Goal: Task Accomplishment & Management: Use online tool/utility

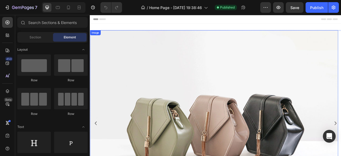
click at [248, 104] on img at bounding box center [247, 152] width 315 height 237
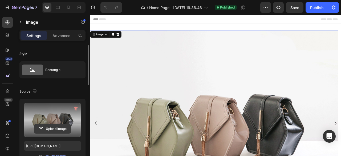
click at [54, 129] on input "file" at bounding box center [52, 128] width 37 height 9
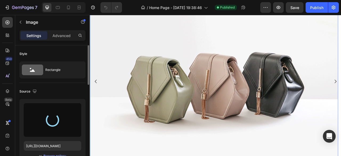
type input "[URL][DOMAIN_NAME]"
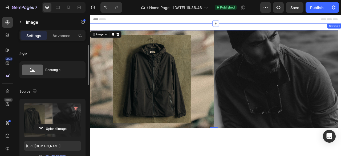
click at [141, 28] on div "Image 0 Image Image Image Carousel Section 1" at bounding box center [249, 155] width 319 height 258
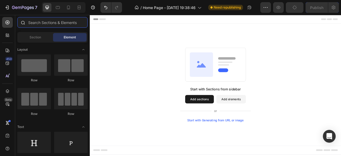
click at [43, 21] on input "text" at bounding box center [52, 22] width 70 height 11
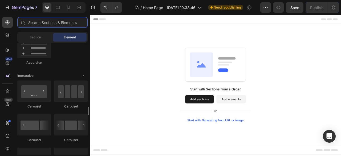
scroll to position [532, 0]
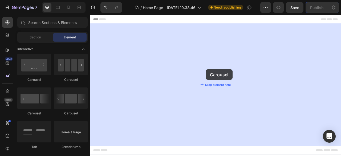
drag, startPoint x: 124, startPoint y: 84, endPoint x: 237, endPoint y: 84, distance: 112.6
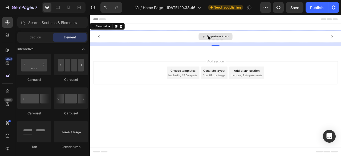
click at [232, 42] on icon at bounding box center [234, 42] width 4 height 5
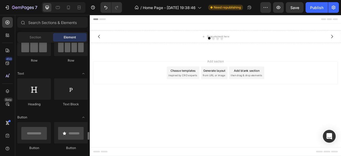
scroll to position [133, 0]
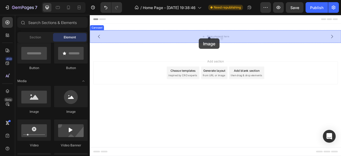
drag, startPoint x: 124, startPoint y: 115, endPoint x: 228, endPoint y: 45, distance: 126.1
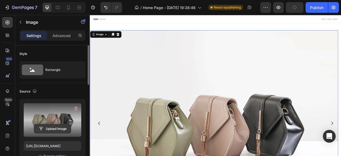
click at [59, 130] on input "file" at bounding box center [52, 128] width 37 height 9
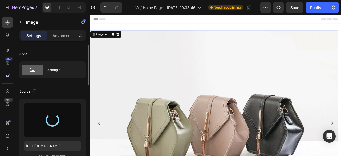
type input "[URL][DOMAIN_NAME]"
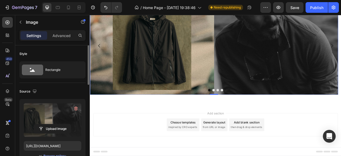
scroll to position [0, 0]
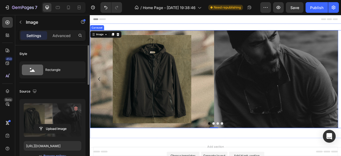
click at [245, 152] on button "Dot" at bounding box center [246, 152] width 3 height 3
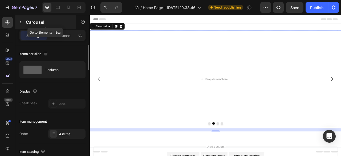
click at [21, 23] on icon "button" at bounding box center [21, 22] width 2 height 3
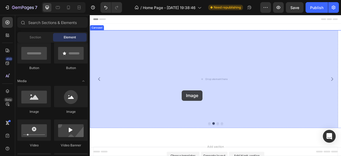
drag, startPoint x: 123, startPoint y: 118, endPoint x: 207, endPoint y: 111, distance: 83.9
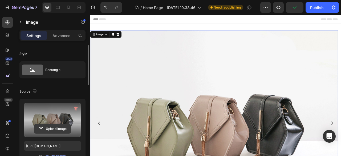
click at [56, 129] on input "file" at bounding box center [52, 128] width 37 height 9
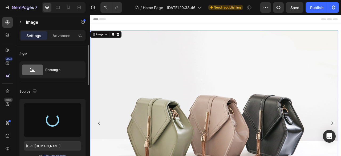
scroll to position [53, 0]
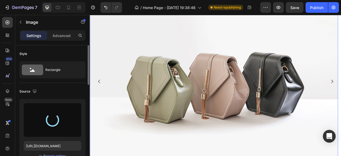
type input "[URL][DOMAIN_NAME]"
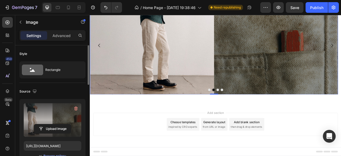
scroll to position [0, 0]
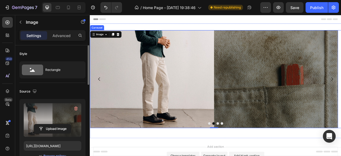
click at [251, 153] on button "Dot" at bounding box center [251, 152] width 3 height 3
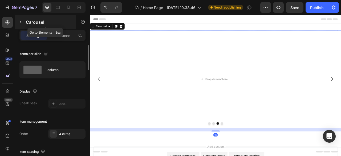
click at [22, 21] on icon "button" at bounding box center [20, 22] width 4 height 4
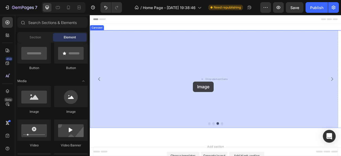
drag, startPoint x: 140, startPoint y: 103, endPoint x: 221, endPoint y: 100, distance: 80.7
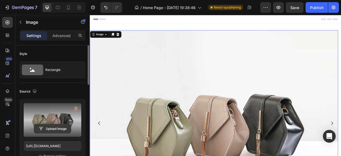
click at [50, 127] on input "file" at bounding box center [52, 128] width 37 height 9
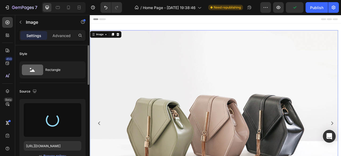
type input "[URL][DOMAIN_NAME]"
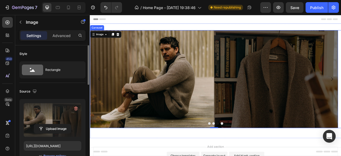
click at [256, 152] on button "Dot" at bounding box center [257, 152] width 3 height 3
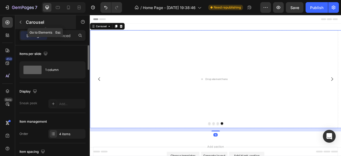
click at [20, 21] on icon "button" at bounding box center [20, 22] width 4 height 4
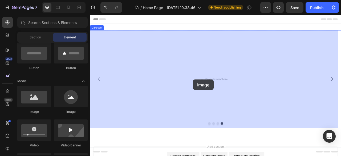
drag, startPoint x: 168, startPoint y: 106, endPoint x: 221, endPoint y: 97, distance: 53.2
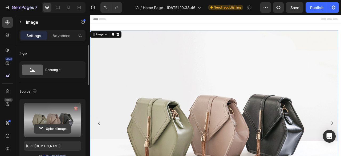
click at [48, 126] on input "file" at bounding box center [52, 128] width 37 height 9
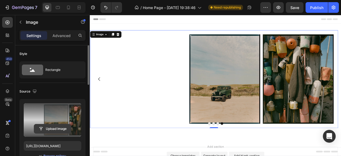
click at [60, 127] on input "file" at bounding box center [52, 128] width 37 height 9
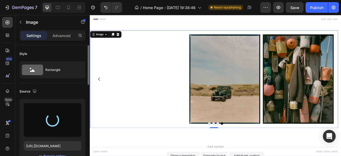
type input "[URL][DOMAIN_NAME]"
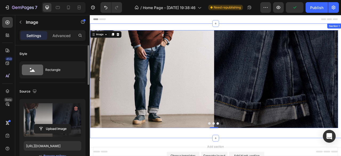
click at [165, 27] on div "Image Image Image Image 0 Carousel Section 1" at bounding box center [249, 99] width 319 height 146
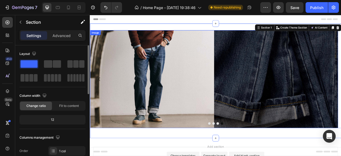
click at [113, 62] on img at bounding box center [247, 96] width 315 height 124
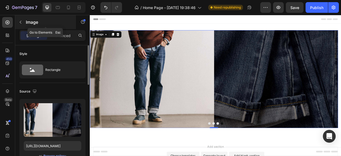
click at [20, 22] on icon "button" at bounding box center [20, 22] width 4 height 4
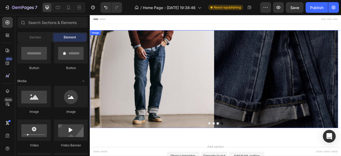
drag, startPoint x: 100, startPoint y: 39, endPoint x: 105, endPoint y: 40, distance: 5.2
click at [100, 39] on div "Image" at bounding box center [96, 37] width 11 height 5
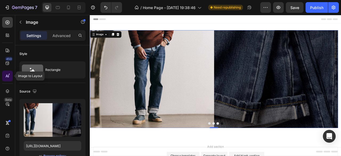
click at [9, 75] on icon at bounding box center [10, 74] width 2 height 2
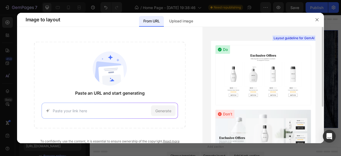
scroll to position [53, 0]
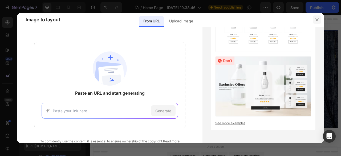
click at [317, 18] on icon "button" at bounding box center [317, 20] width 4 height 4
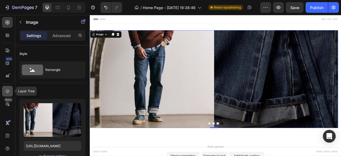
click at [8, 88] on icon at bounding box center [7, 90] width 5 height 5
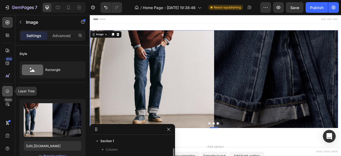
scroll to position [6, 0]
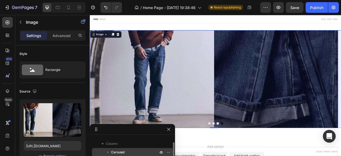
drag, startPoint x: 118, startPoint y: 153, endPoint x: 15, endPoint y: 135, distance: 104.5
click at [118, 153] on span "Carousel" at bounding box center [118, 151] width 14 height 5
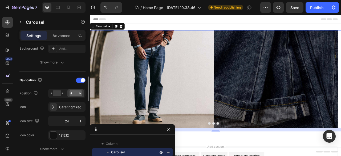
scroll to position [186, 0]
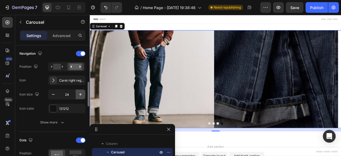
click at [83, 95] on icon "button" at bounding box center [80, 94] width 5 height 5
click at [83, 95] on button "button" at bounding box center [81, 94] width 10 height 10
click at [82, 95] on icon "button" at bounding box center [80, 94] width 5 height 5
click at [82, 96] on icon "button" at bounding box center [80, 94] width 5 height 5
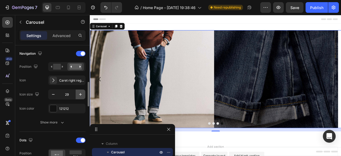
click at [80, 93] on icon "button" at bounding box center [80, 94] width 3 height 3
type input "30"
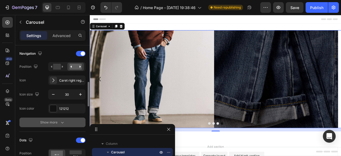
click at [61, 122] on icon "button" at bounding box center [62, 121] width 5 height 5
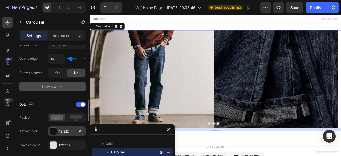
scroll to position [346, 0]
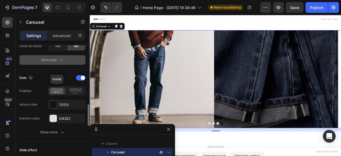
click at [59, 92] on icon at bounding box center [57, 90] width 12 height 5
click at [71, 91] on icon at bounding box center [75, 91] width 12 height 6
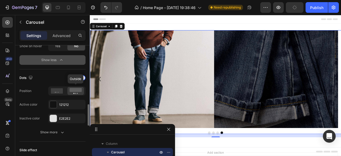
click at [79, 90] on rect at bounding box center [75, 90] width 12 height 4
click at [61, 91] on icon at bounding box center [57, 90] width 12 height 5
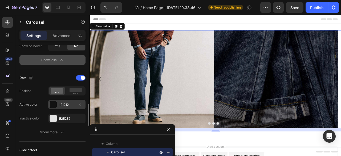
scroll to position [373, 0]
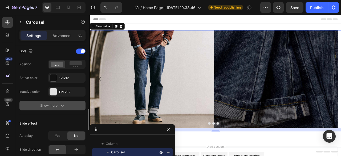
click at [63, 106] on icon "button" at bounding box center [62, 105] width 5 height 5
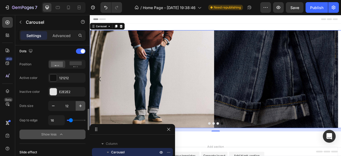
click at [79, 105] on icon "button" at bounding box center [80, 105] width 5 height 5
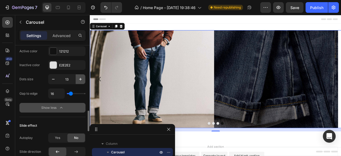
click at [79, 79] on icon "button" at bounding box center [80, 78] width 5 height 5
click at [53, 81] on button "button" at bounding box center [53, 79] width 10 height 10
type input "12"
type input "8"
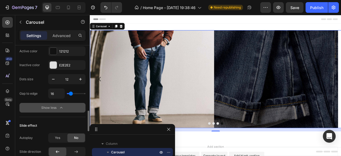
type input "8"
type input "20"
type input "21"
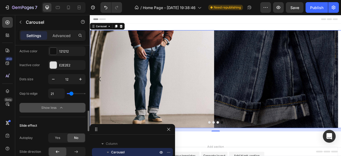
click at [71, 93] on input "range" at bounding box center [76, 93] width 19 height 1
click at [70, 93] on input "range" at bounding box center [76, 93] width 19 height 1
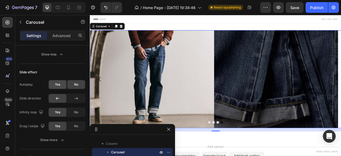
click at [58, 85] on span "Yes" at bounding box center [57, 84] width 5 height 5
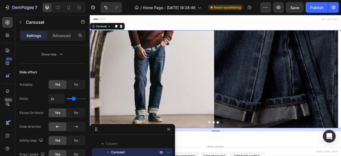
click at [78, 97] on div "2s" at bounding box center [66, 98] width 37 height 10
click at [78, 96] on div "2s" at bounding box center [66, 98] width 37 height 10
type input "3.1s"
type input "3.1"
type input "3.2s"
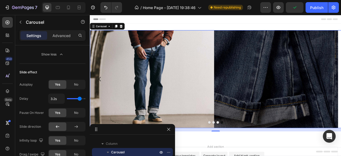
drag, startPoint x: 79, startPoint y: 96, endPoint x: 67, endPoint y: 101, distance: 13.0
type input "3.2"
click at [79, 98] on input "range" at bounding box center [76, 98] width 19 height 1
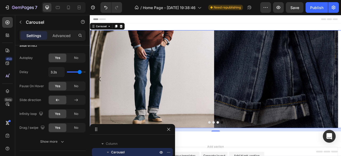
click at [77, 99] on icon at bounding box center [75, 99] width 5 height 5
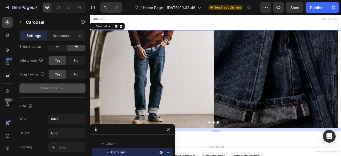
click at [61, 89] on icon "button" at bounding box center [62, 87] width 5 height 5
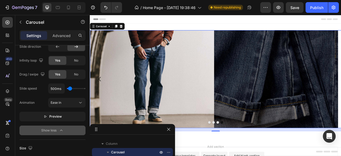
type input "600ms"
type input "600"
type input "800ms"
type input "800"
type input "850ms"
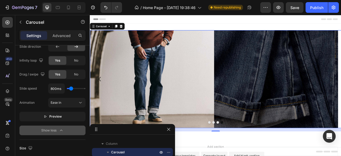
type input "850"
type input "1000ms"
type input "1000"
click at [71, 88] on input "range" at bounding box center [76, 88] width 19 height 1
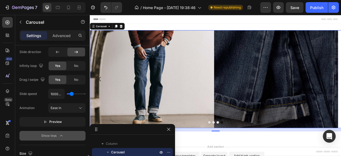
scroll to position [474, 0]
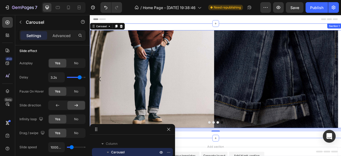
click at [176, 31] on div "Image Image Image Image Carousel 16 Section 1" at bounding box center [249, 99] width 319 height 146
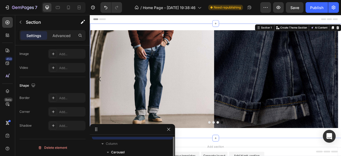
scroll to position [0, 0]
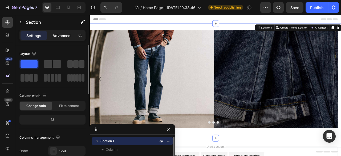
click at [66, 37] on p "Advanced" at bounding box center [61, 36] width 18 height 6
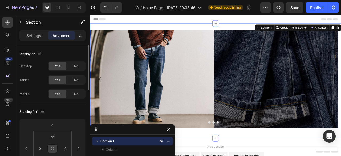
scroll to position [53, 0]
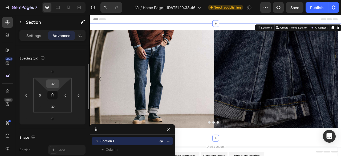
click at [56, 83] on input "32" at bounding box center [52, 84] width 11 height 8
click at [54, 85] on input "32" at bounding box center [52, 84] width 11 height 8
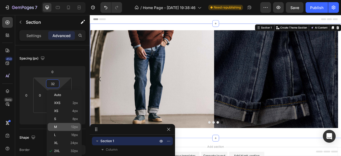
click at [68, 124] on div "M 12px" at bounding box center [64, 127] width 33 height 8
type input "12"
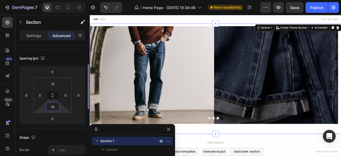
click at [52, 106] on input "32" at bounding box center [52, 106] width 11 height 8
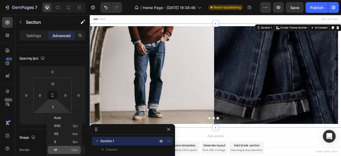
click at [74, 149] on span "12px" at bounding box center [74, 150] width 7 height 4
type input "12"
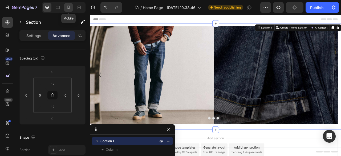
click at [68, 8] on icon at bounding box center [68, 7] width 5 height 5
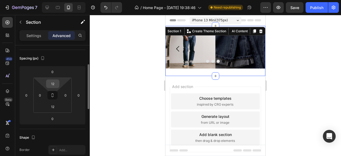
click at [55, 83] on input "12" at bounding box center [52, 84] width 11 height 8
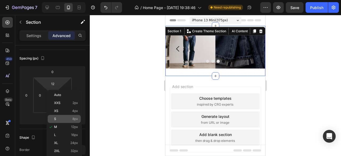
click at [69, 116] on div "S 8px" at bounding box center [64, 119] width 33 height 8
type input "8"
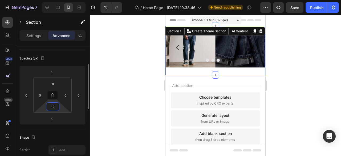
click at [57, 106] on input "12" at bounding box center [52, 106] width 11 height 8
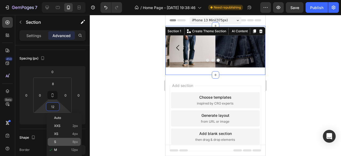
click at [73, 141] on span "8px" at bounding box center [75, 142] width 6 height 4
type input "8"
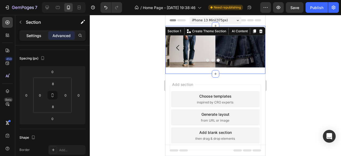
click at [35, 36] on p "Settings" at bounding box center [33, 36] width 15 height 6
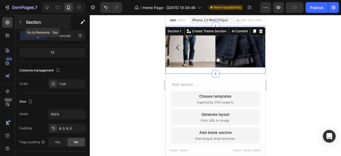
click at [22, 21] on icon "button" at bounding box center [20, 22] width 4 height 4
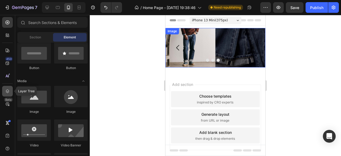
click at [6, 89] on icon at bounding box center [7, 90] width 5 height 5
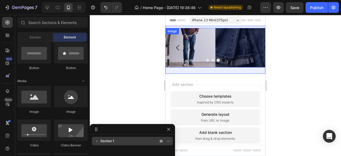
click at [113, 141] on span "Section 1" at bounding box center [107, 140] width 14 height 5
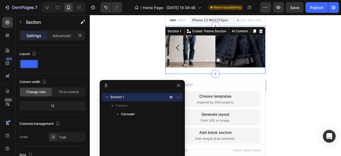
drag, startPoint x: 115, startPoint y: 129, endPoint x: 126, endPoint y: 83, distance: 47.0
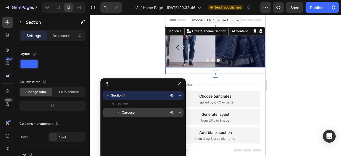
click at [129, 113] on span "Carousel" at bounding box center [129, 112] width 14 height 5
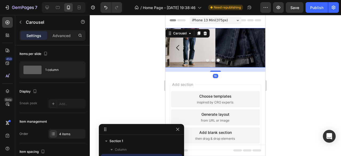
drag, startPoint x: 125, startPoint y: 84, endPoint x: 123, endPoint y: 132, distance: 48.5
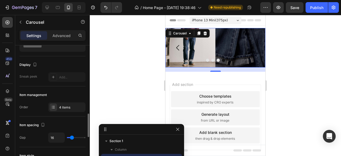
scroll to position [106, 0]
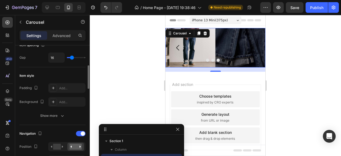
type input "17"
type input "2"
type input "0"
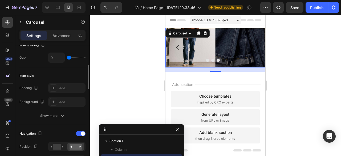
drag, startPoint x: 72, startPoint y: 57, endPoint x: 65, endPoint y: 57, distance: 6.4
type input "0"
click at [67, 57] on input "range" at bounding box center [76, 57] width 19 height 1
click at [58, 118] on button "Show more" at bounding box center [52, 116] width 66 height 10
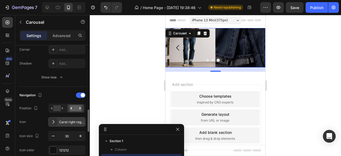
scroll to position [213, 0]
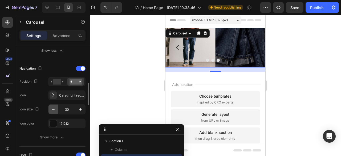
click at [52, 109] on icon "button" at bounding box center [53, 108] width 5 height 5
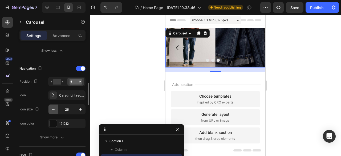
click at [52, 109] on icon "button" at bounding box center [53, 108] width 5 height 5
click at [53, 109] on icon "button" at bounding box center [53, 108] width 5 height 5
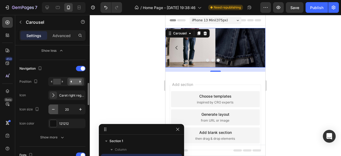
click at [52, 109] on icon "button" at bounding box center [53, 108] width 5 height 5
type input "18"
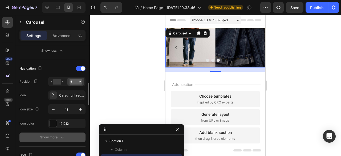
click at [60, 135] on icon "button" at bounding box center [62, 136] width 5 height 5
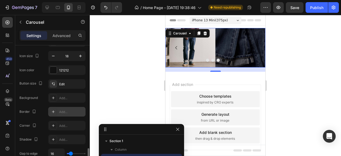
scroll to position [319, 0]
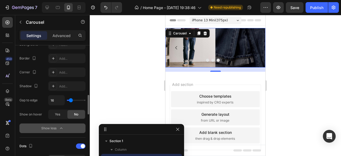
type input "61"
type input "32"
type input "20"
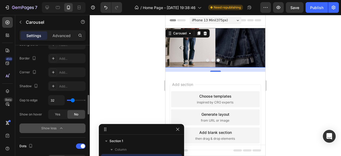
type input "20"
type input "0"
drag, startPoint x: 72, startPoint y: 100, endPoint x: 60, endPoint y: 100, distance: 12.3
type input "0"
click at [67, 100] on input "range" at bounding box center [76, 100] width 19 height 1
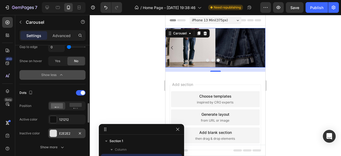
scroll to position [399, 0]
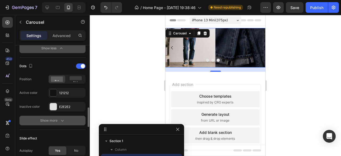
click at [62, 118] on icon "button" at bounding box center [62, 120] width 5 height 5
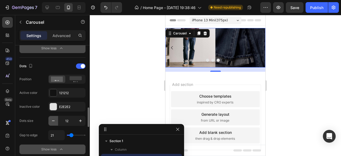
click at [54, 120] on icon "button" at bounding box center [53, 120] width 5 height 5
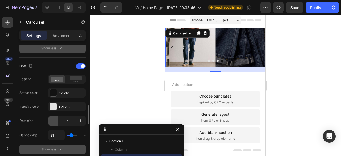
click at [54, 119] on icon "button" at bounding box center [53, 120] width 5 height 5
type input "6"
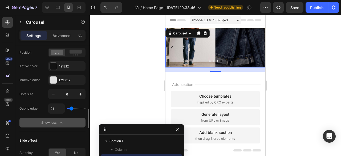
type input "14"
type input "1"
type input "10"
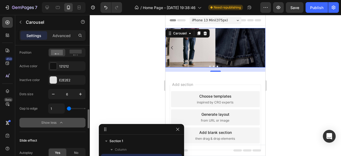
type input "10"
type input "13"
type input "11"
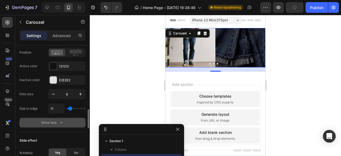
type input "2"
type input "8"
type input "11"
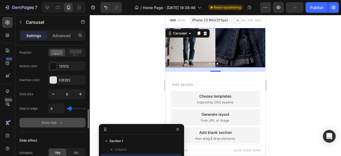
type input "11"
type input "8"
click at [70, 109] on input "range" at bounding box center [76, 108] width 19 height 1
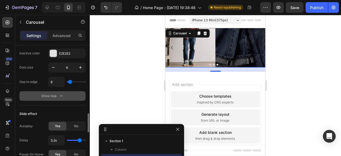
scroll to position [506, 0]
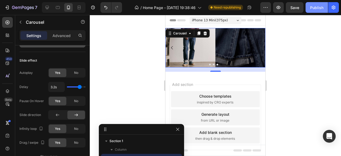
click at [317, 9] on div "Publish" at bounding box center [316, 8] width 13 height 6
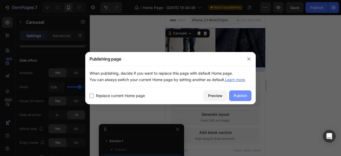
click at [238, 98] on button "Publish" at bounding box center [240, 95] width 22 height 11
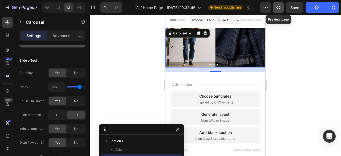
click at [281, 8] on icon "button" at bounding box center [277, 7] width 5 height 5
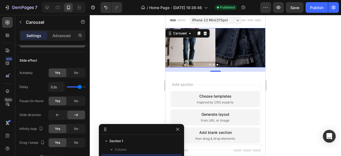
click at [62, 5] on div at bounding box center [64, 7] width 44 height 11
click at [43, 6] on div at bounding box center [47, 7] width 9 height 9
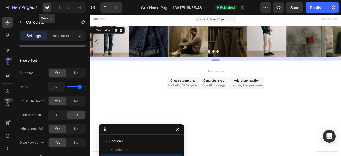
type input "30"
type input "16"
type input "12"
type input "21"
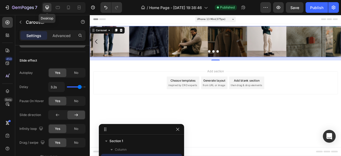
type input "21"
